Goal: Task Accomplishment & Management: Manage account settings

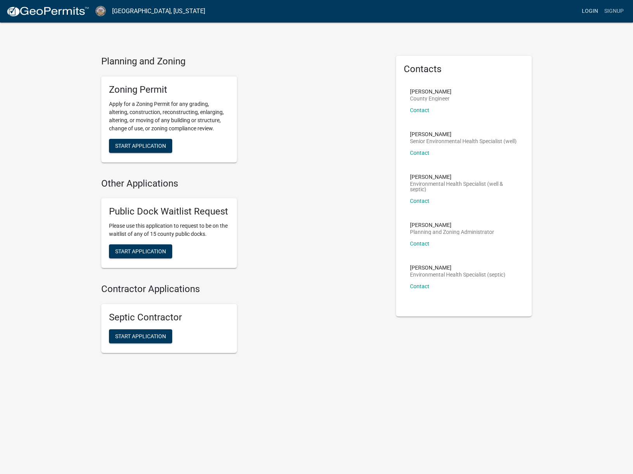
click at [352, 9] on link "Login" at bounding box center [590, 11] width 23 height 15
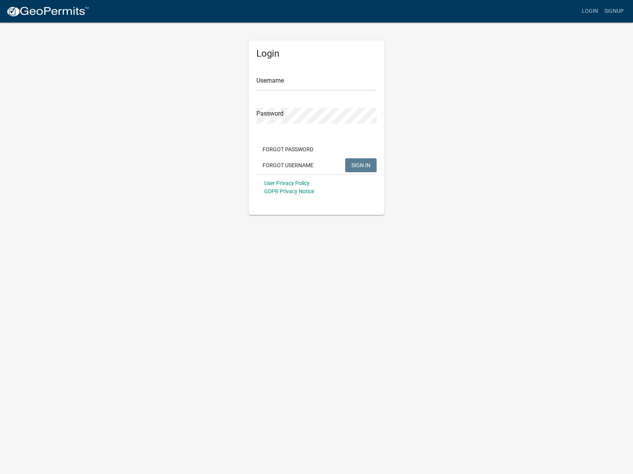
click at [300, 67] on div "Username" at bounding box center [316, 77] width 120 height 27
click at [298, 75] on input "Username" at bounding box center [316, 83] width 120 height 16
click at [352, 87] on input "Username" at bounding box center [316, 83] width 120 height 16
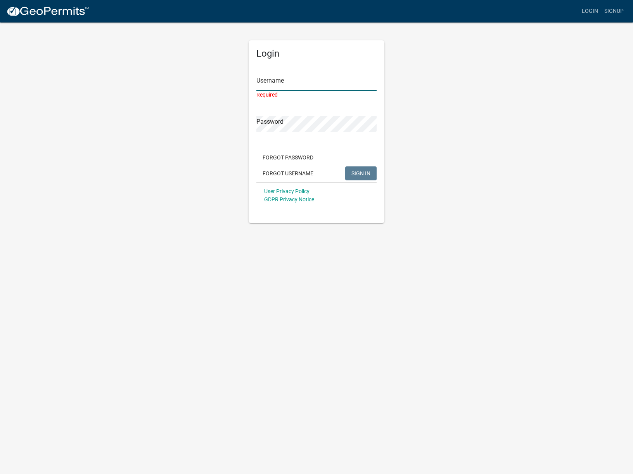
type input "Kinhome2024"
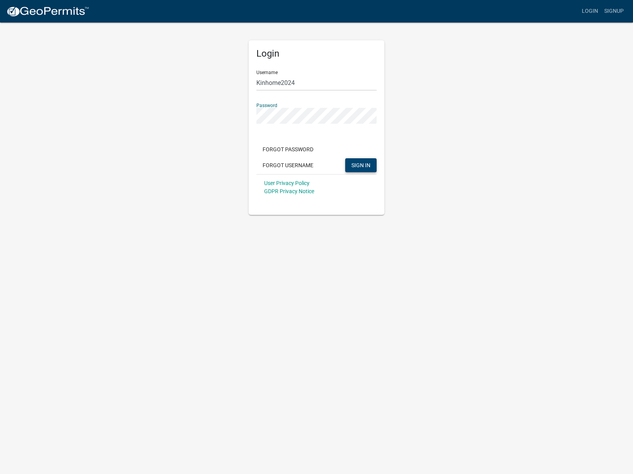
click at [352, 163] on span "SIGN IN" at bounding box center [361, 165] width 19 height 6
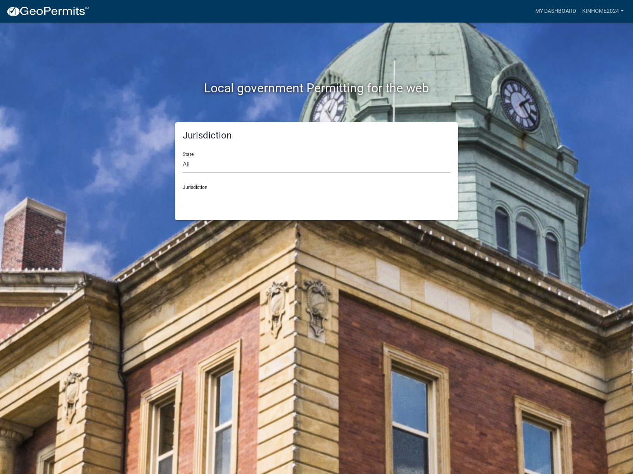
click at [352, 168] on select "All Colorado Georgia Indiana Iowa Kansas Minnesota Ohio South Carolina Wisconsin" at bounding box center [317, 165] width 268 height 16
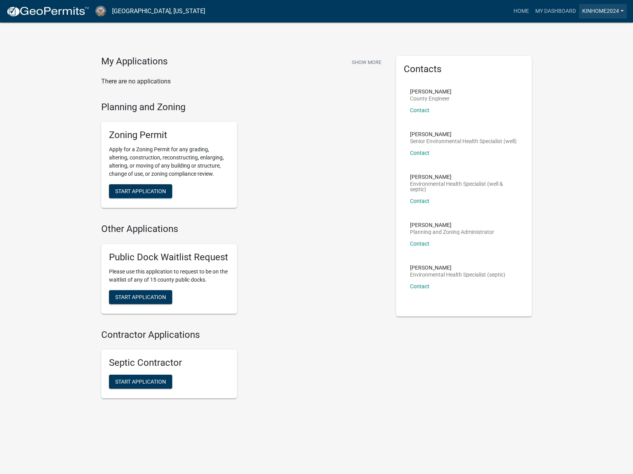
click at [599, 9] on link "KinHome2024" at bounding box center [603, 11] width 48 height 15
click at [591, 60] on link "Logout" at bounding box center [596, 57] width 62 height 19
